Goal: Information Seeking & Learning: Check status

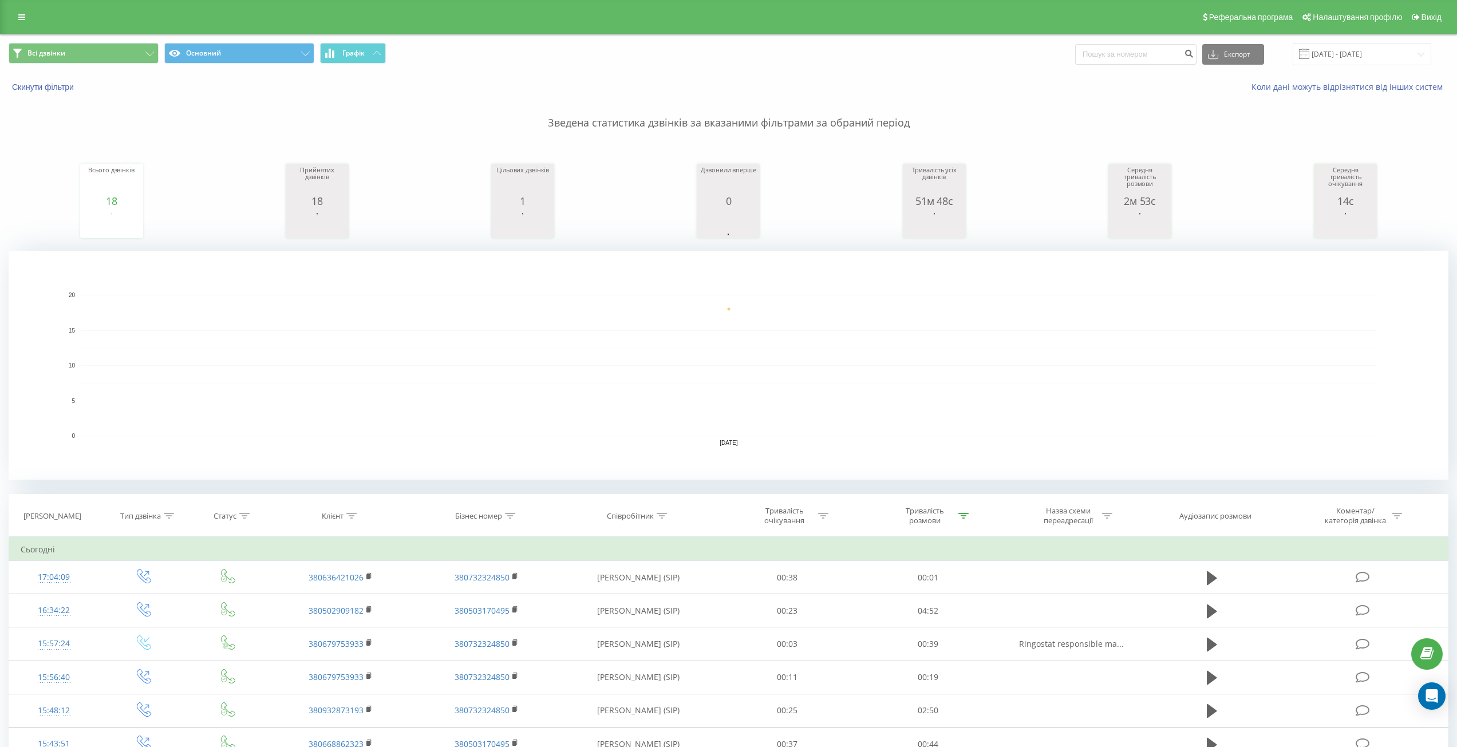
click at [467, 190] on div "Всього дзвінків 18 date totalCalls [DATE] [PHONE_NUMBER][DATE] Прийнятих дзвінк…" at bounding box center [729, 190] width 1440 height 98
click at [1018, 131] on div "Зведена статистика дзвінків за вказаними фільтрами за обраний період Всього дзв…" at bounding box center [729, 286] width 1440 height 387
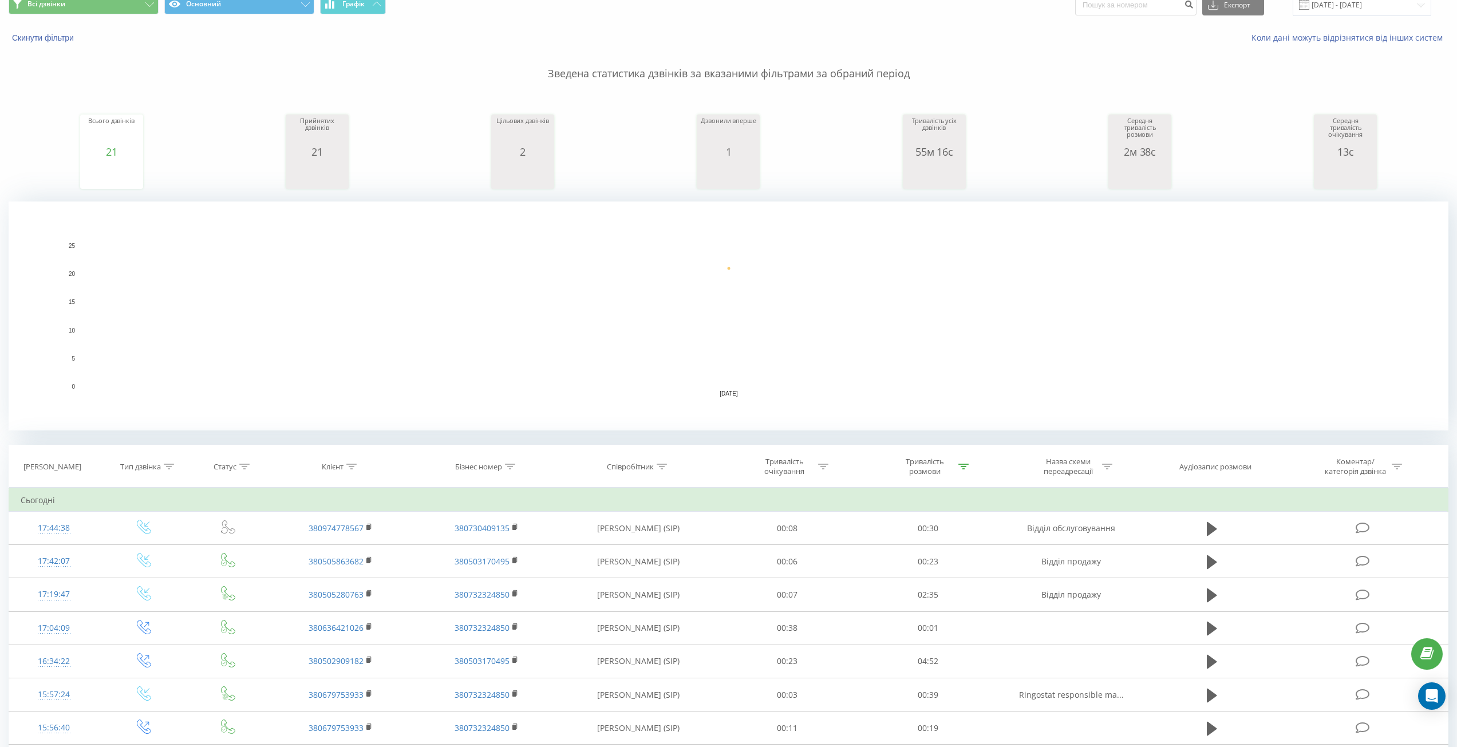
scroll to position [41, 0]
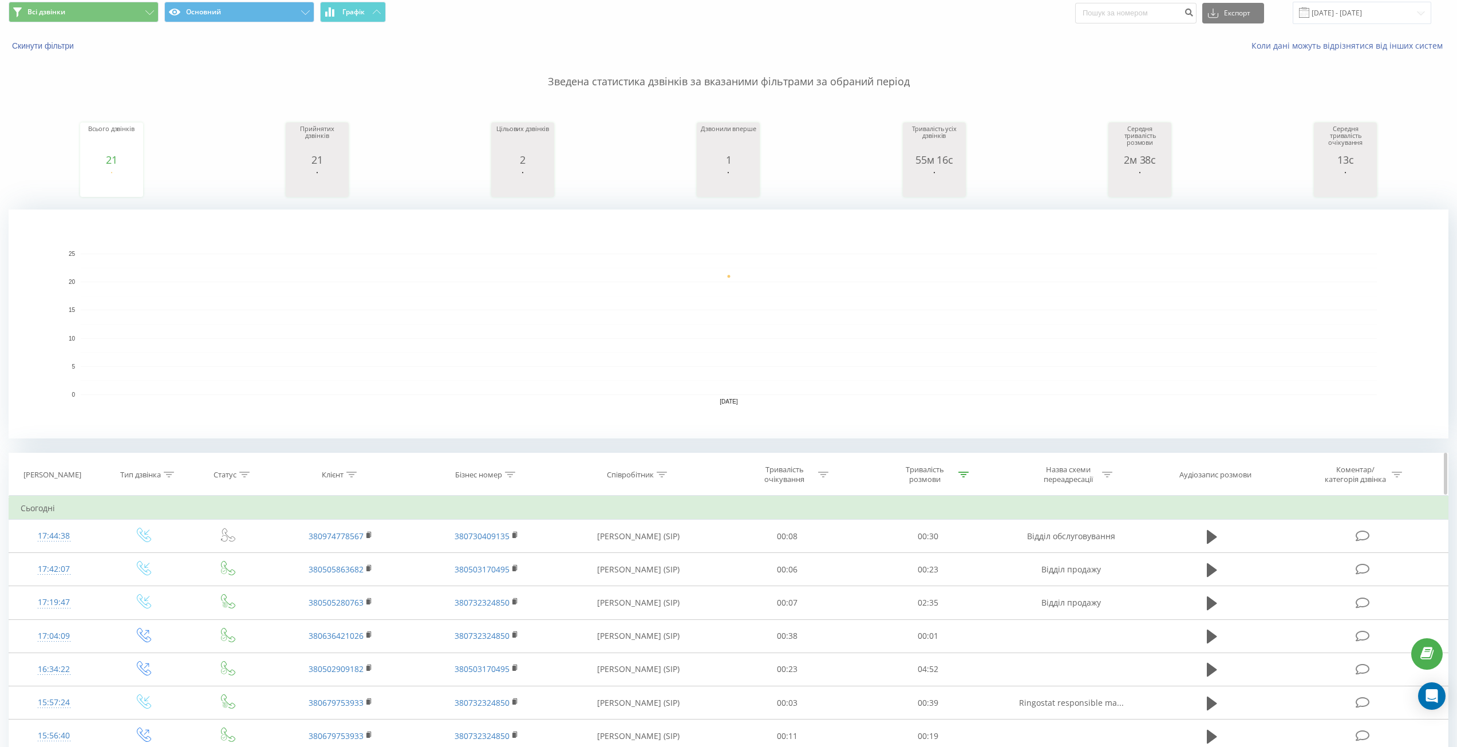
click at [959, 479] on div at bounding box center [963, 475] width 10 height 10
click at [944, 531] on div at bounding box center [921, 529] width 81 height 11
click at [929, 506] on div "Фільтрувати за умовою" at bounding box center [928, 507] width 101 height 11
click at [923, 529] on div at bounding box center [921, 529] width 81 height 11
click at [909, 497] on div "Фільтрувати за умовою 6 results available. Use Up and Down to choose options, p…" at bounding box center [928, 547] width 125 height 103
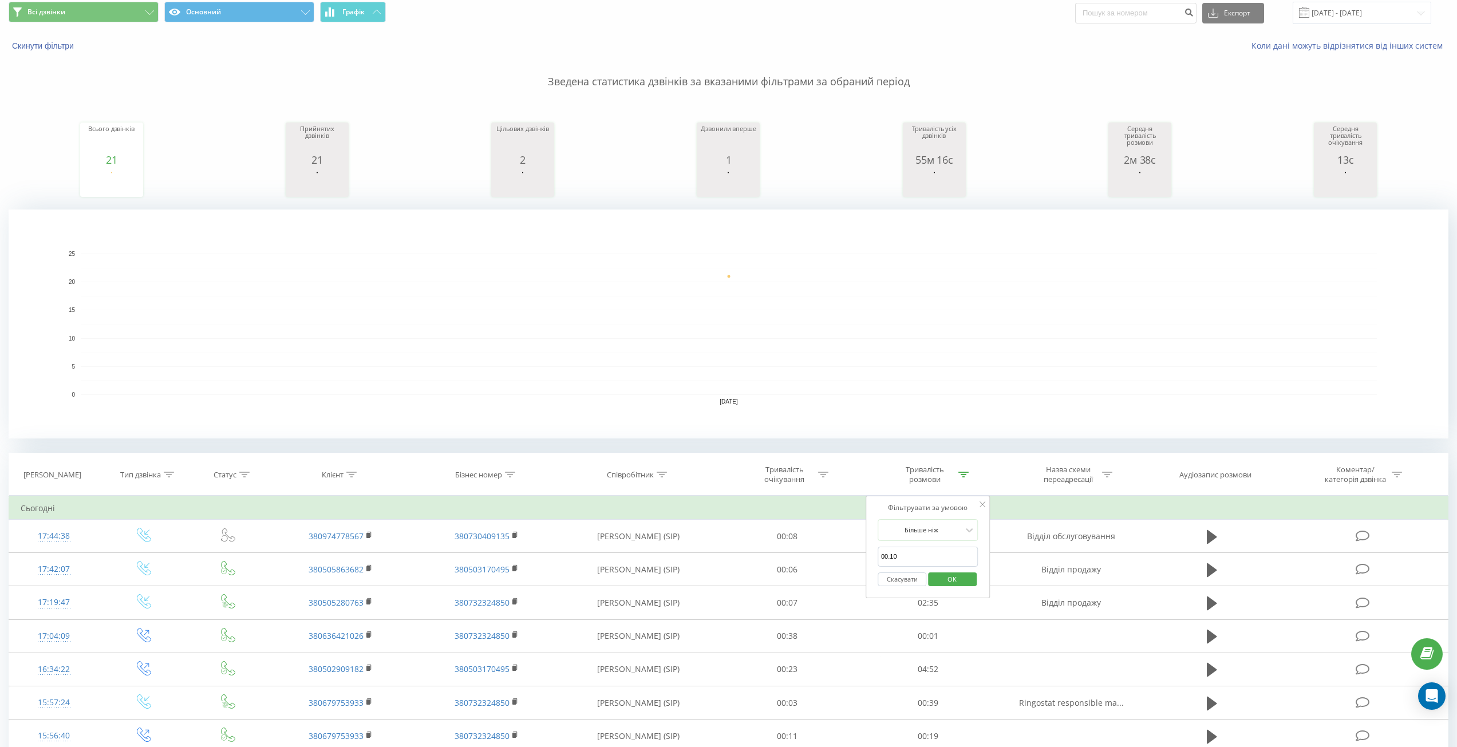
click at [895, 581] on button "Скасувати" at bounding box center [902, 580] width 49 height 14
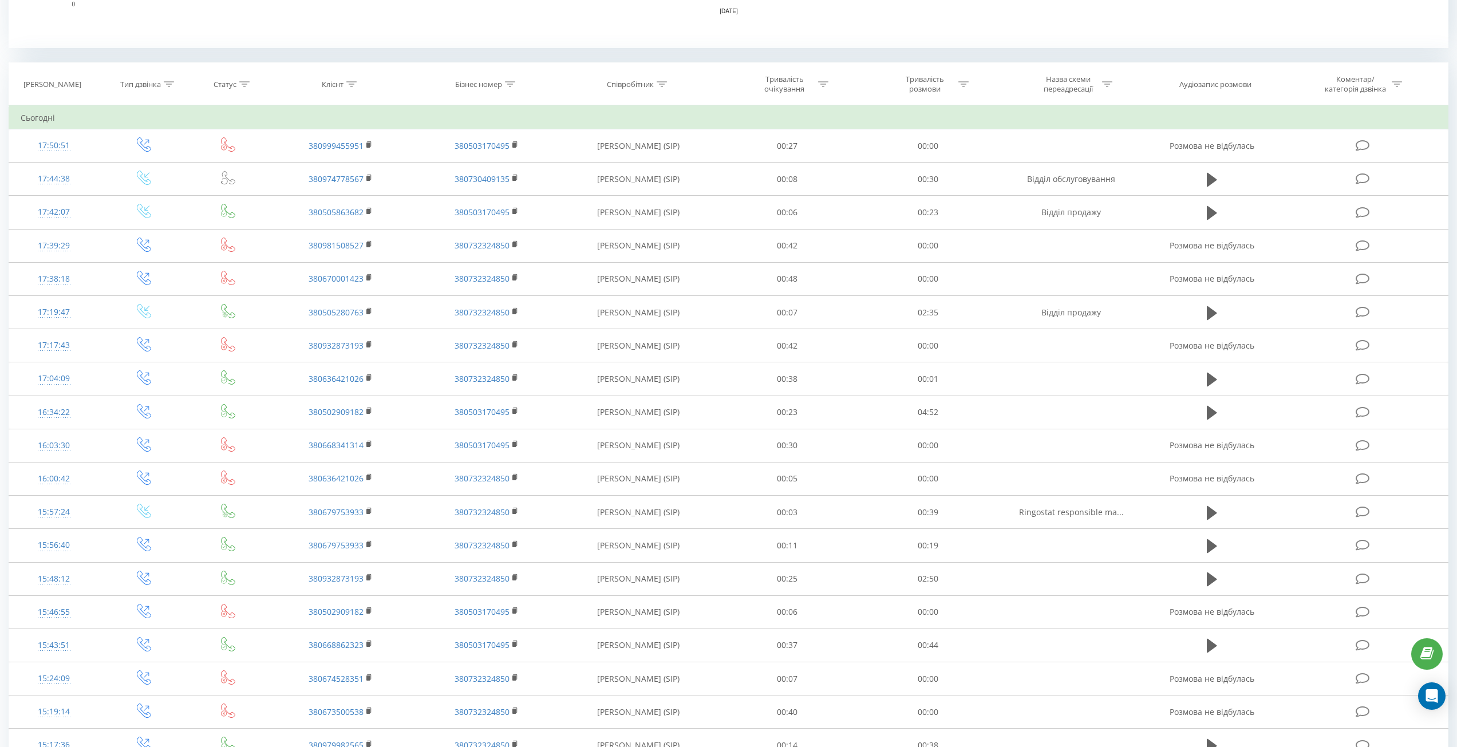
scroll to position [117, 0]
